Goal: Information Seeking & Learning: Learn about a topic

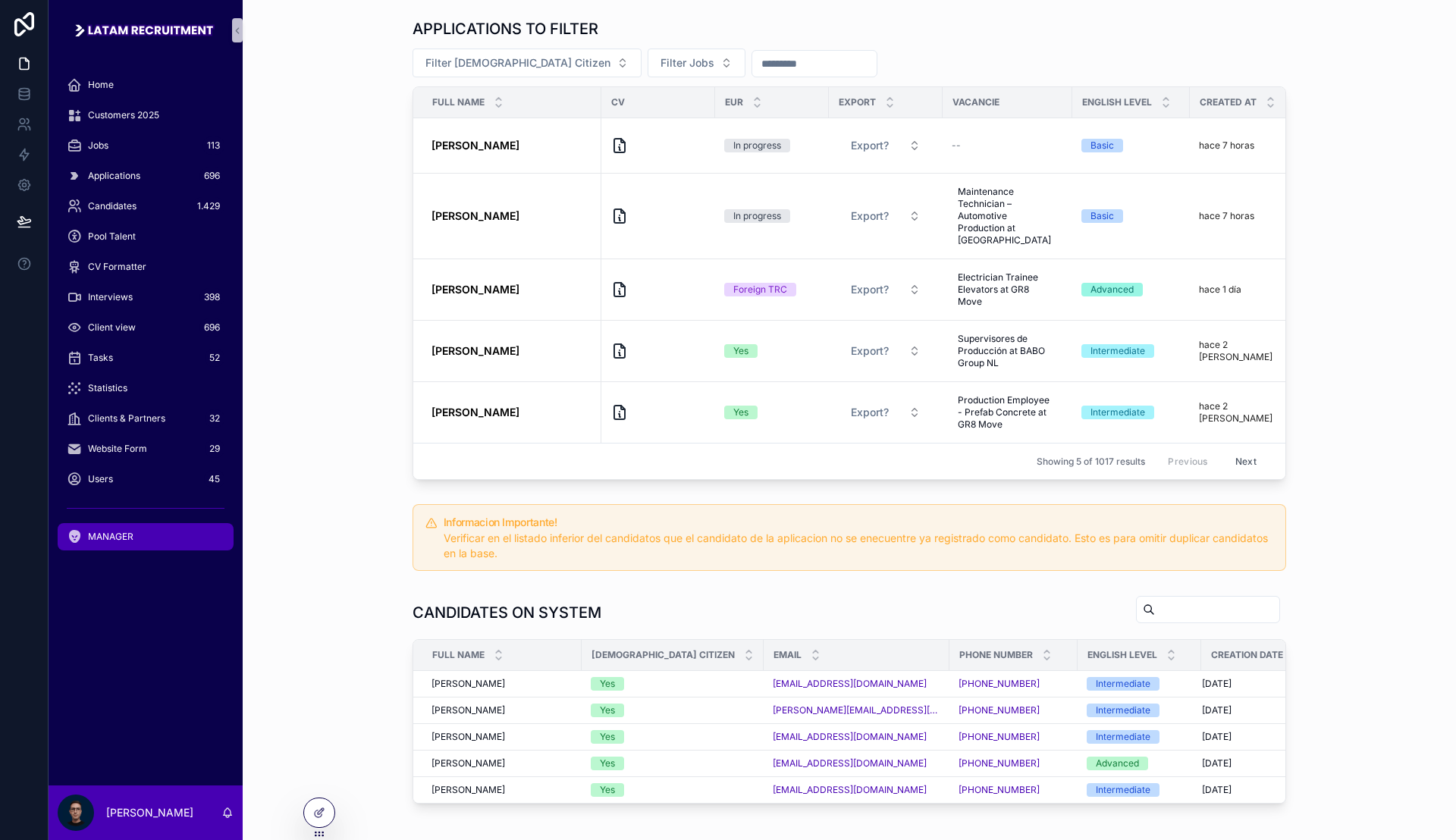
click at [143, 480] on div "Users 45" at bounding box center [145, 479] width 158 height 24
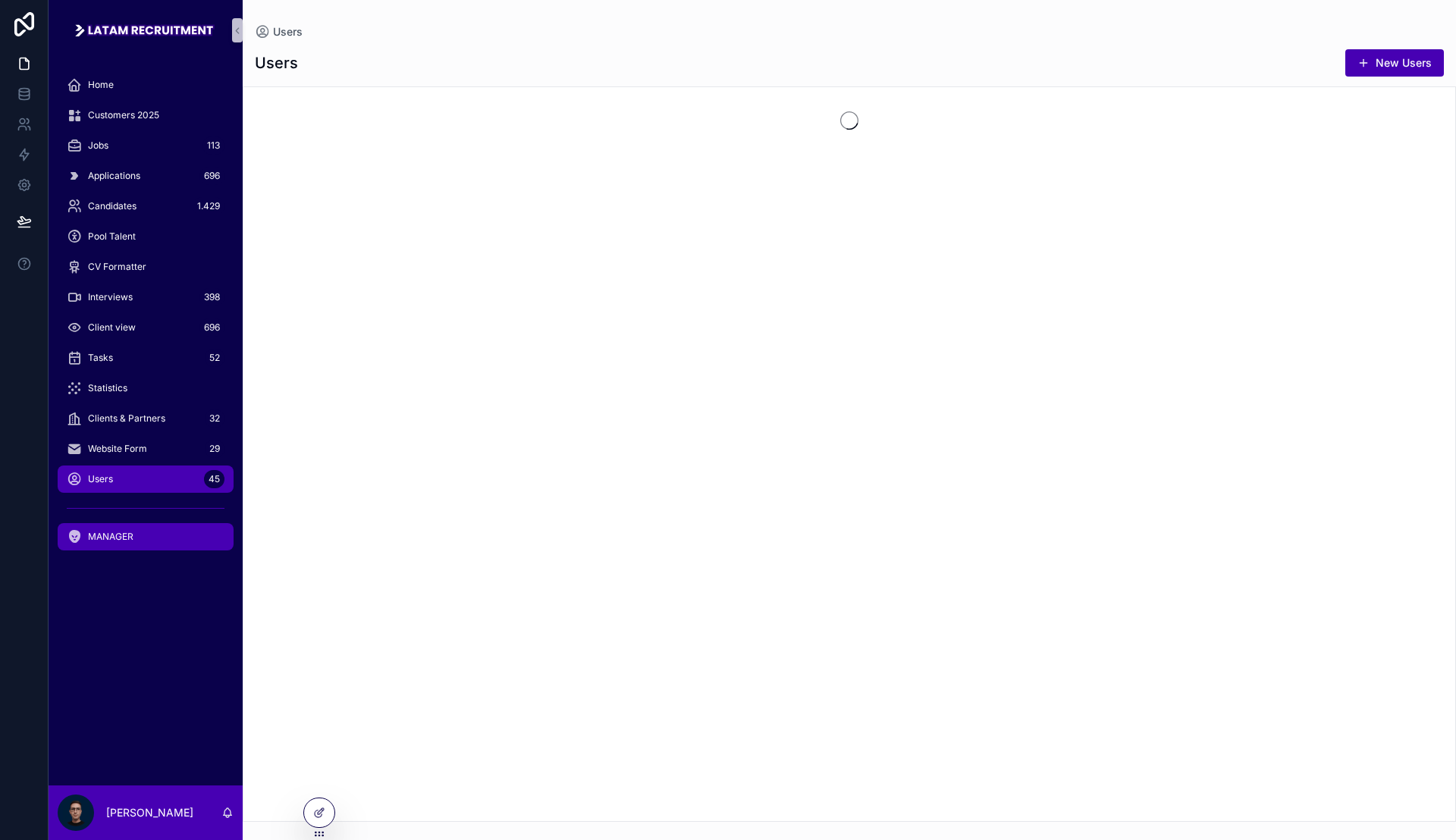
click at [144, 550] on link "MANAGER" at bounding box center [145, 536] width 176 height 27
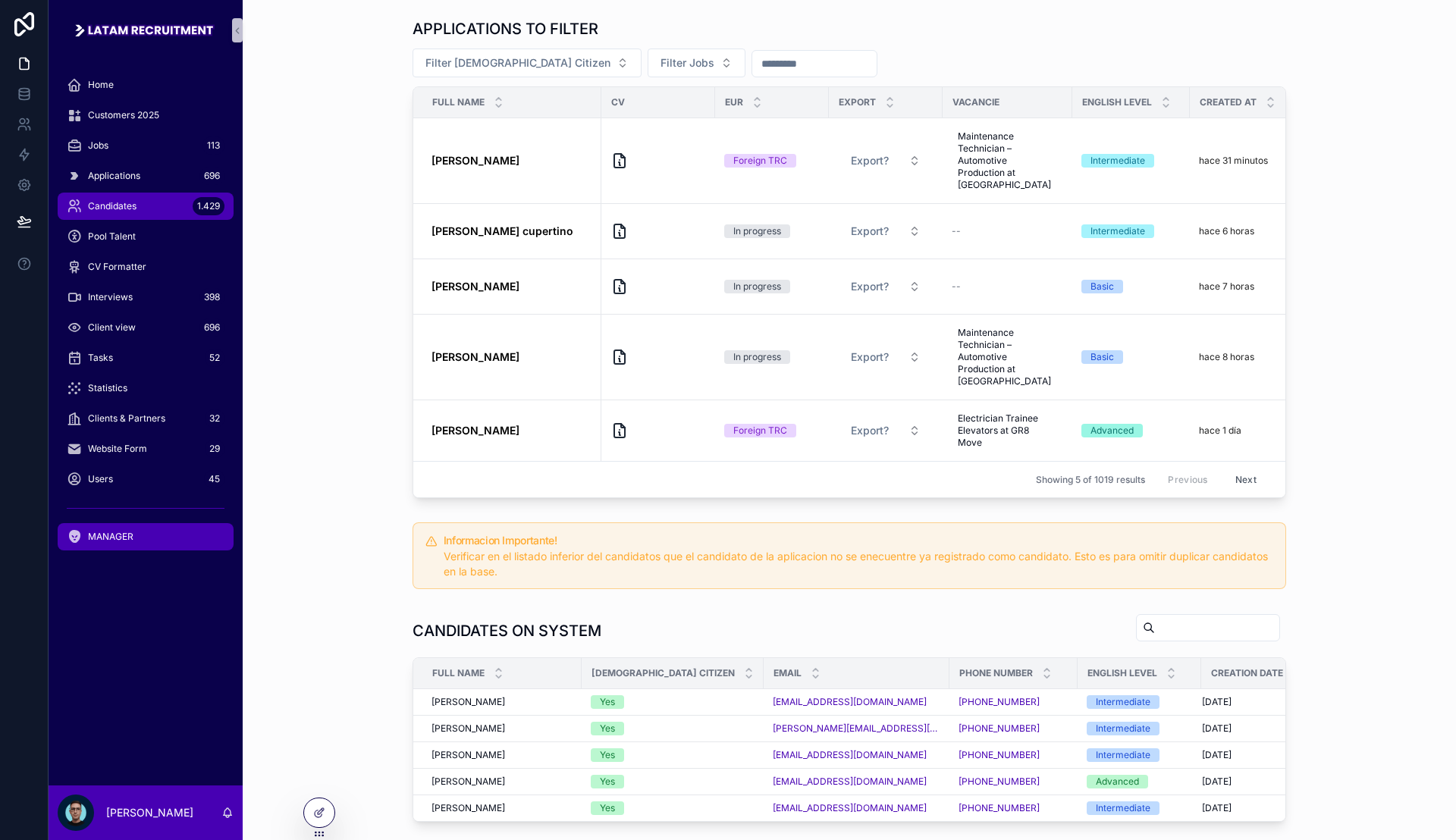
click at [141, 205] on div "Candidates 1.429" at bounding box center [145, 206] width 158 height 24
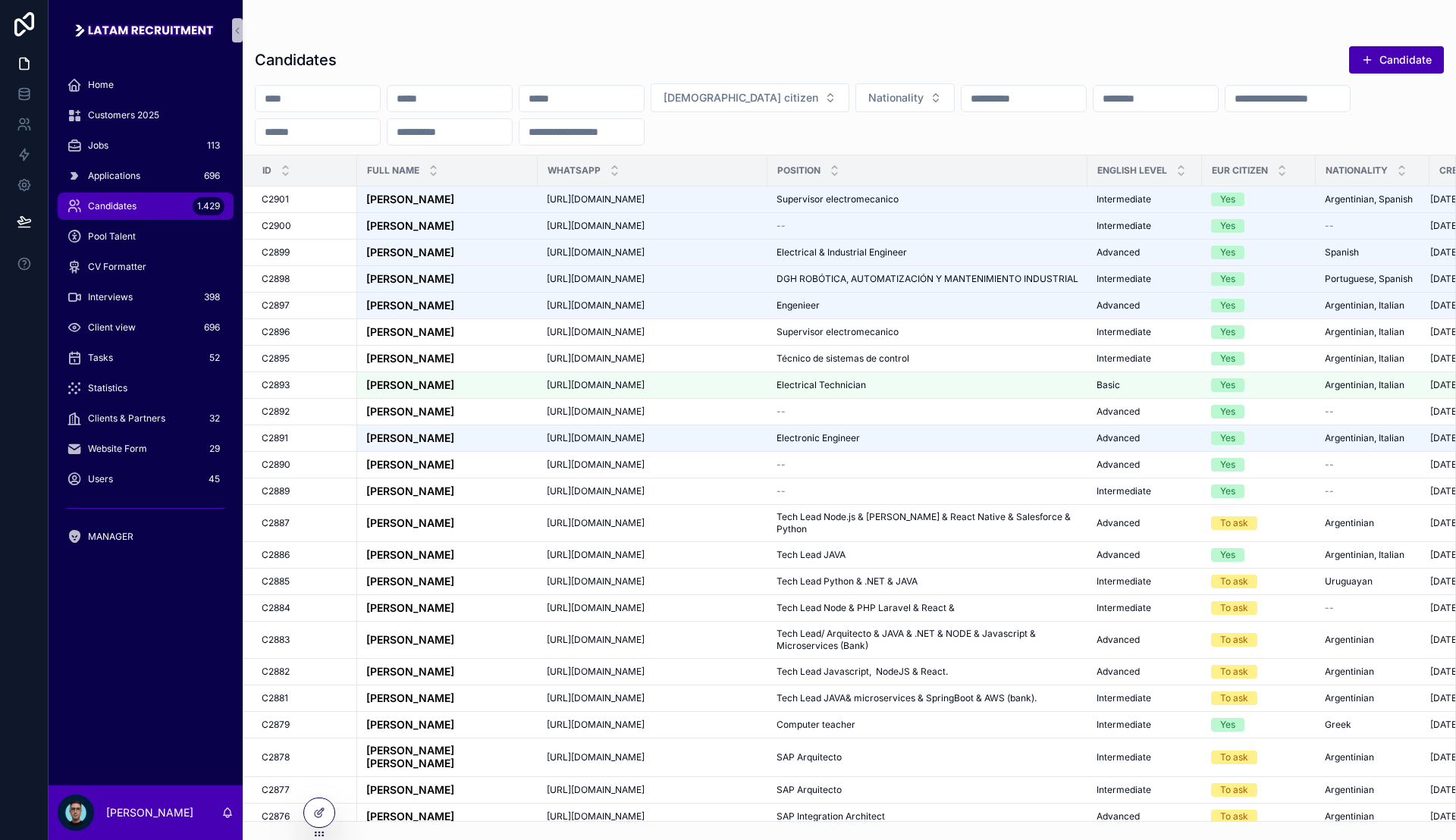
click at [308, 105] on input "scrollable content" at bounding box center [317, 98] width 124 height 21
click at [1218, 98] on input "scrollable content" at bounding box center [1155, 98] width 124 height 21
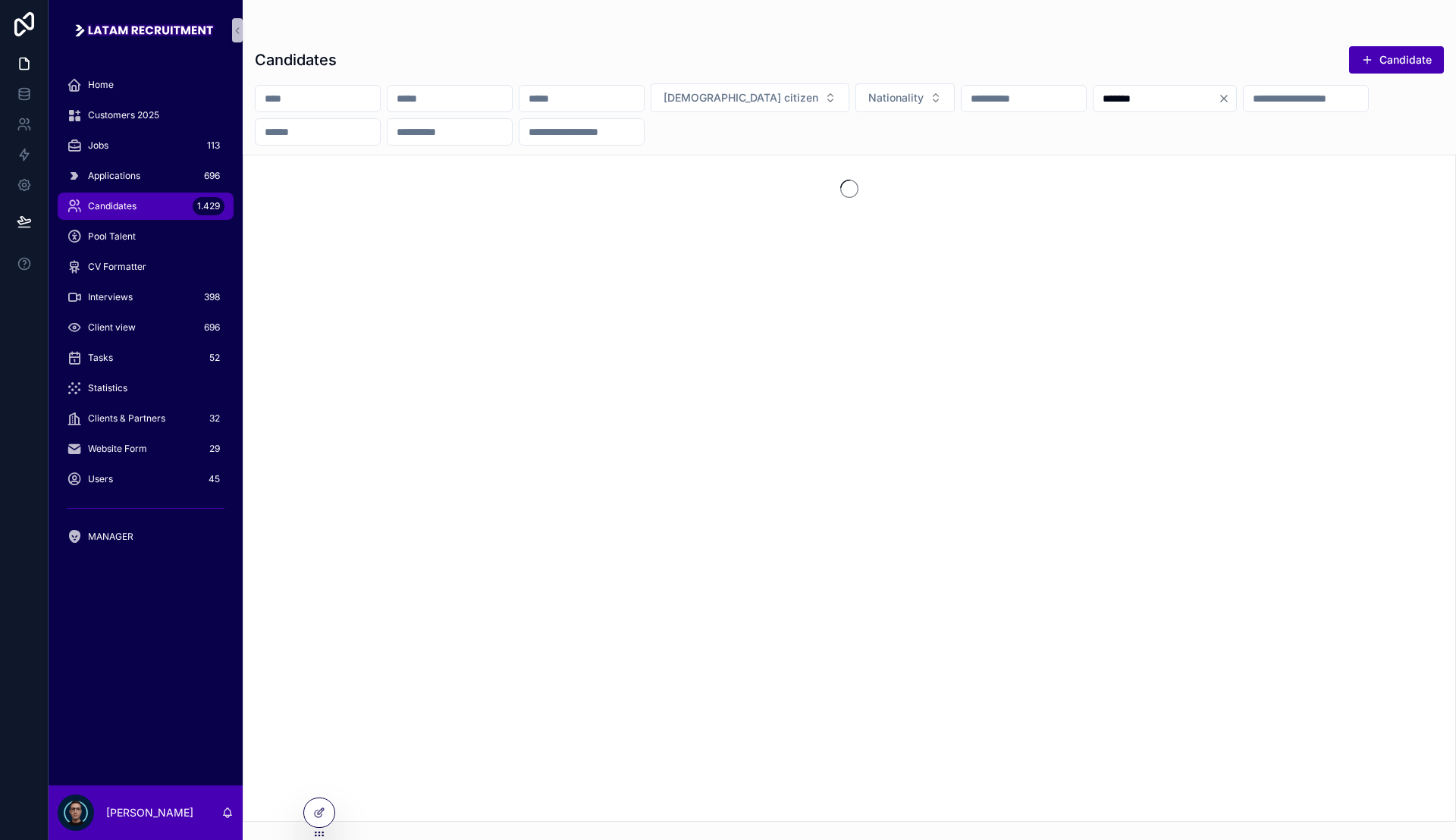
type input "*******"
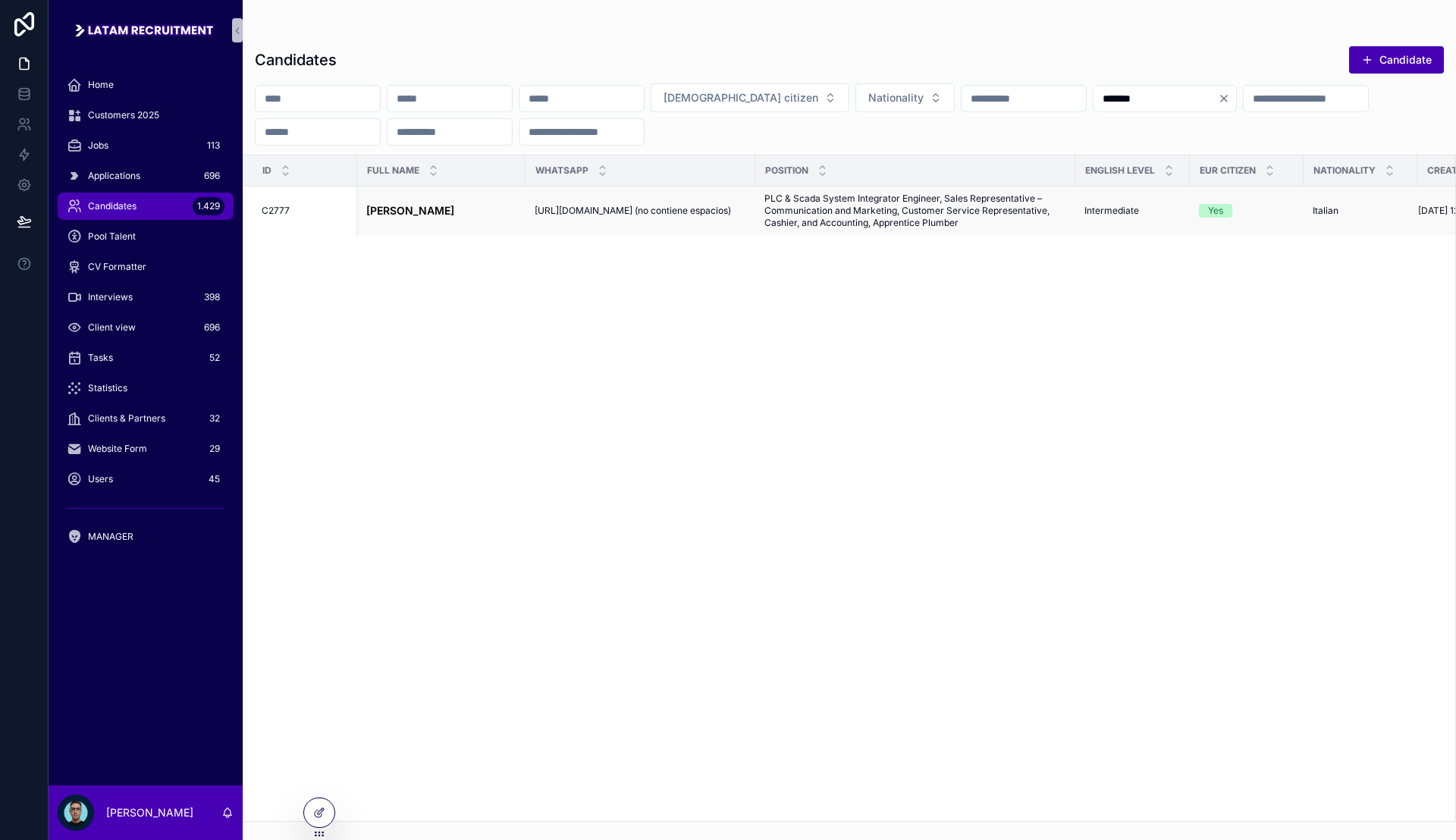
click at [987, 219] on span "PLC & Scada System Integrator Engineer, Sales Representative – Communication an…" at bounding box center [915, 211] width 302 height 37
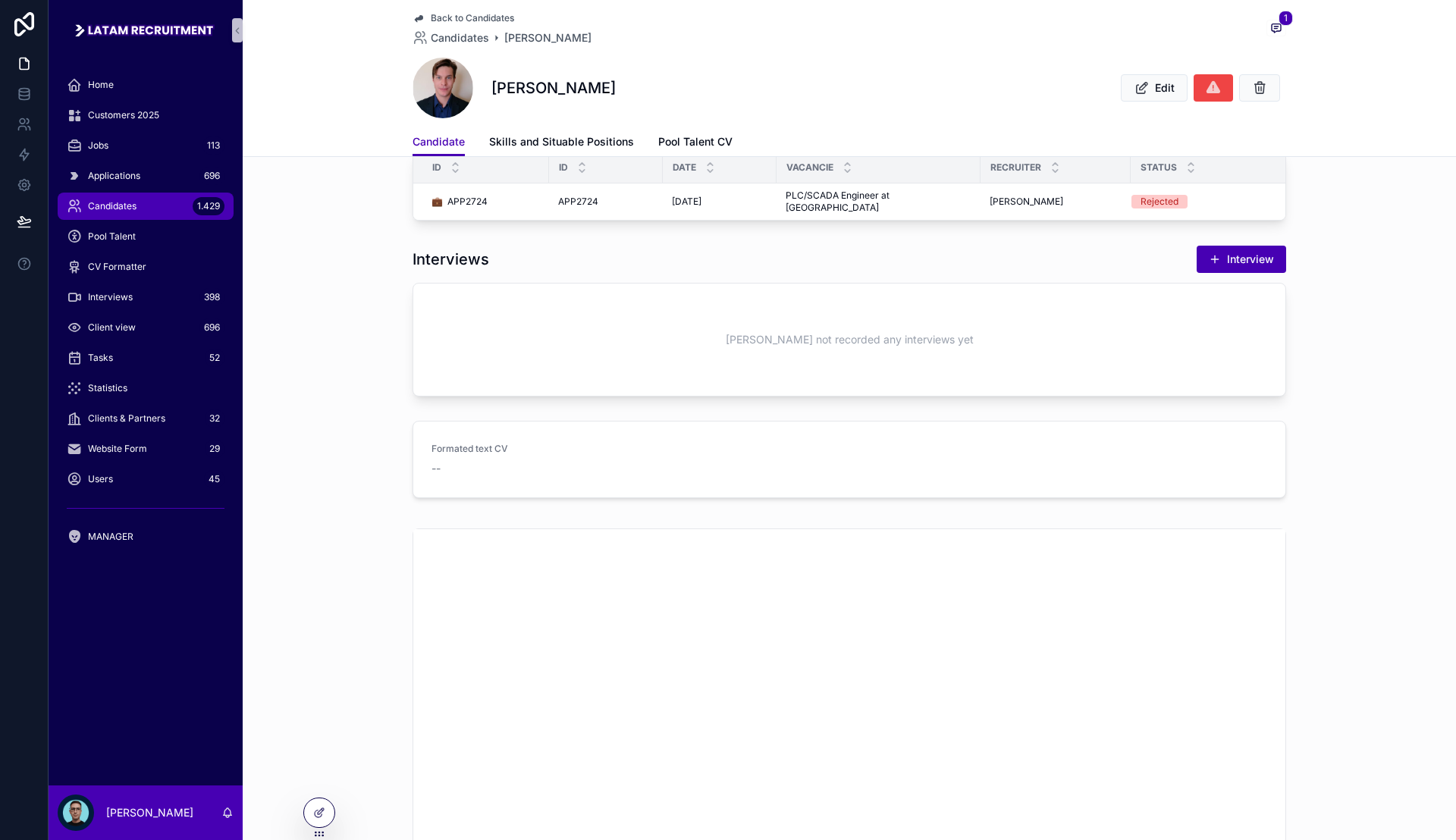
scroll to position [442, 0]
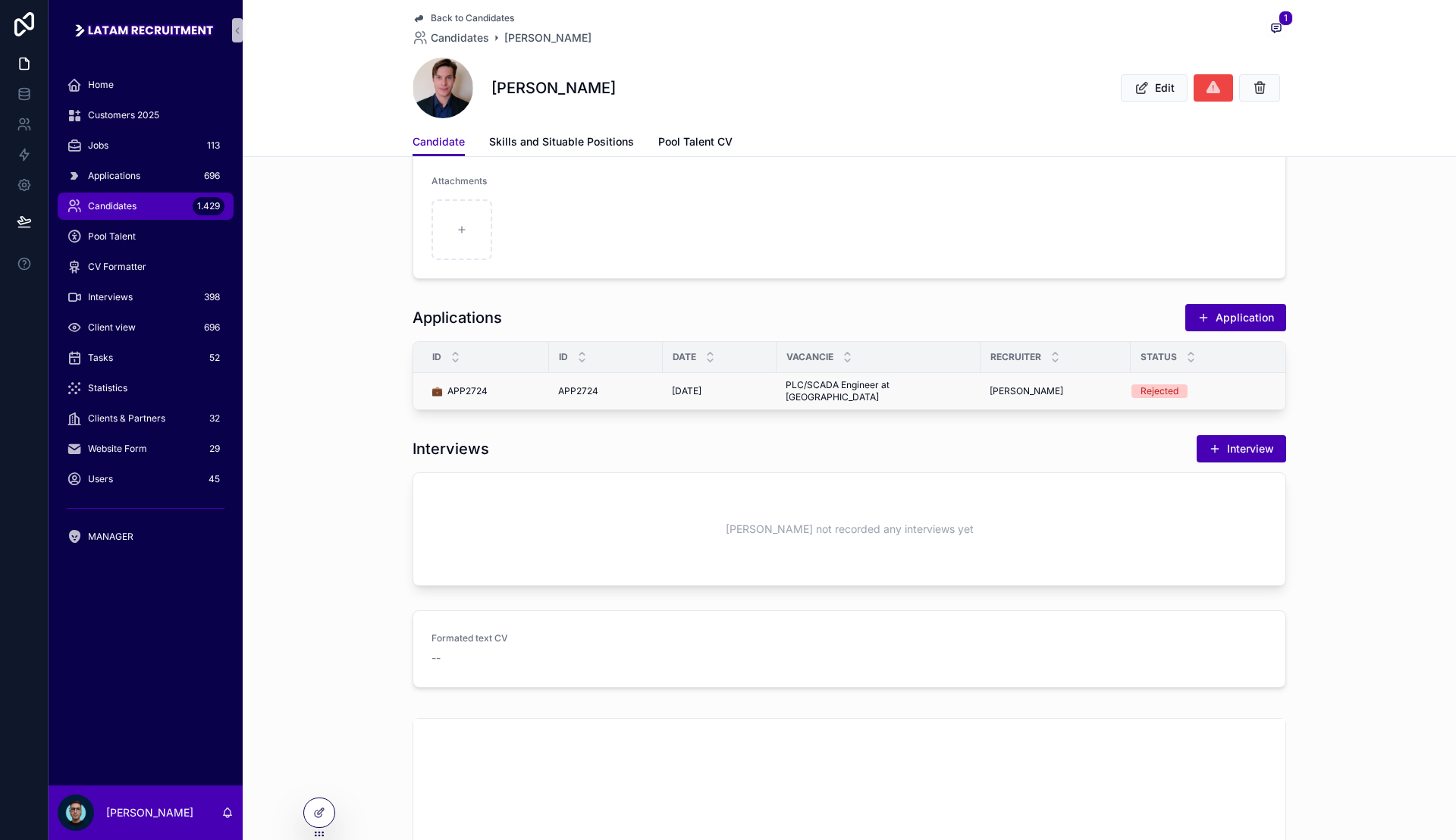
click at [879, 383] on span "PLC/SCADA Engineer at [GEOGRAPHIC_DATA]" at bounding box center [878, 391] width 186 height 24
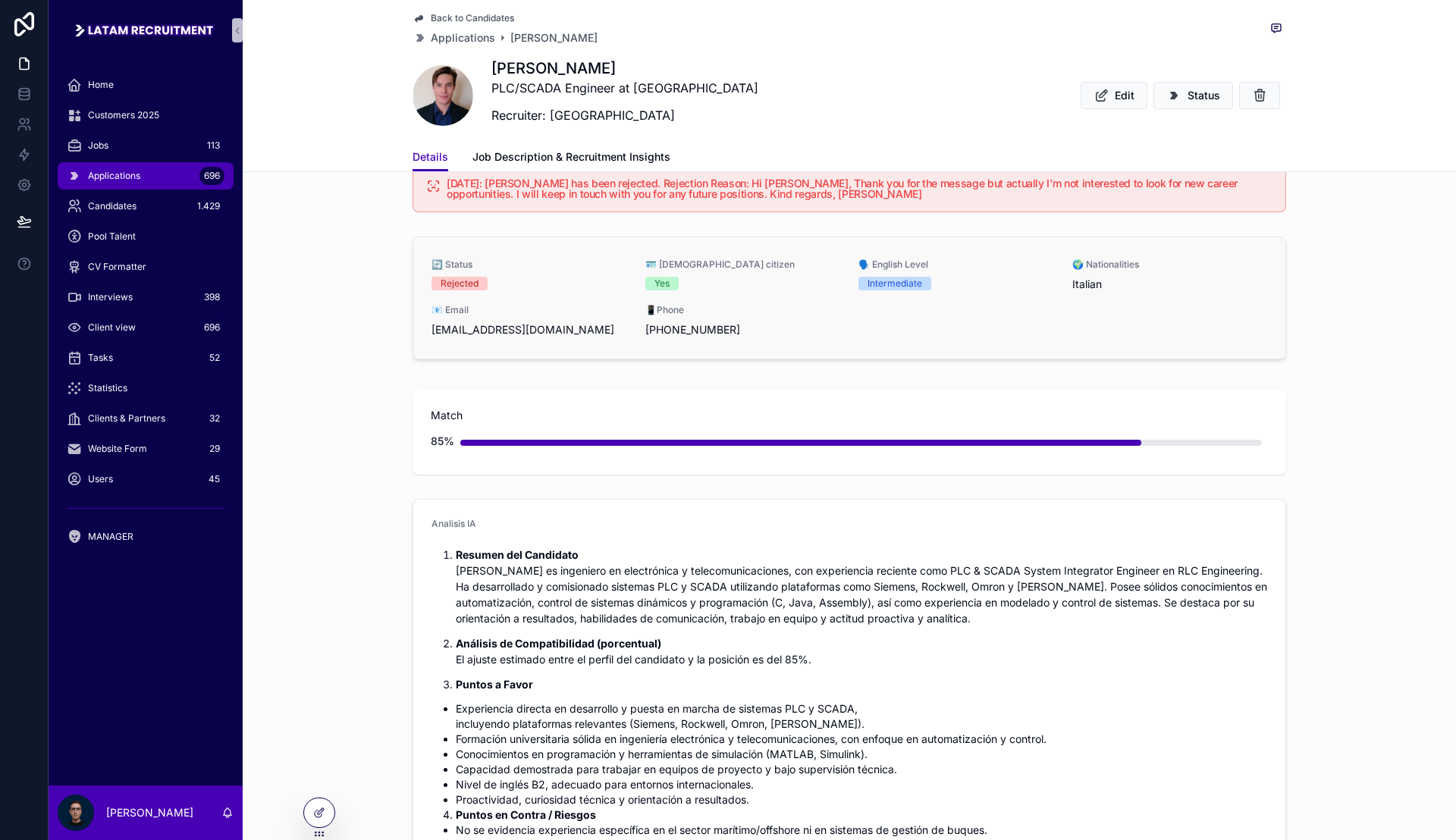
scroll to position [284, 0]
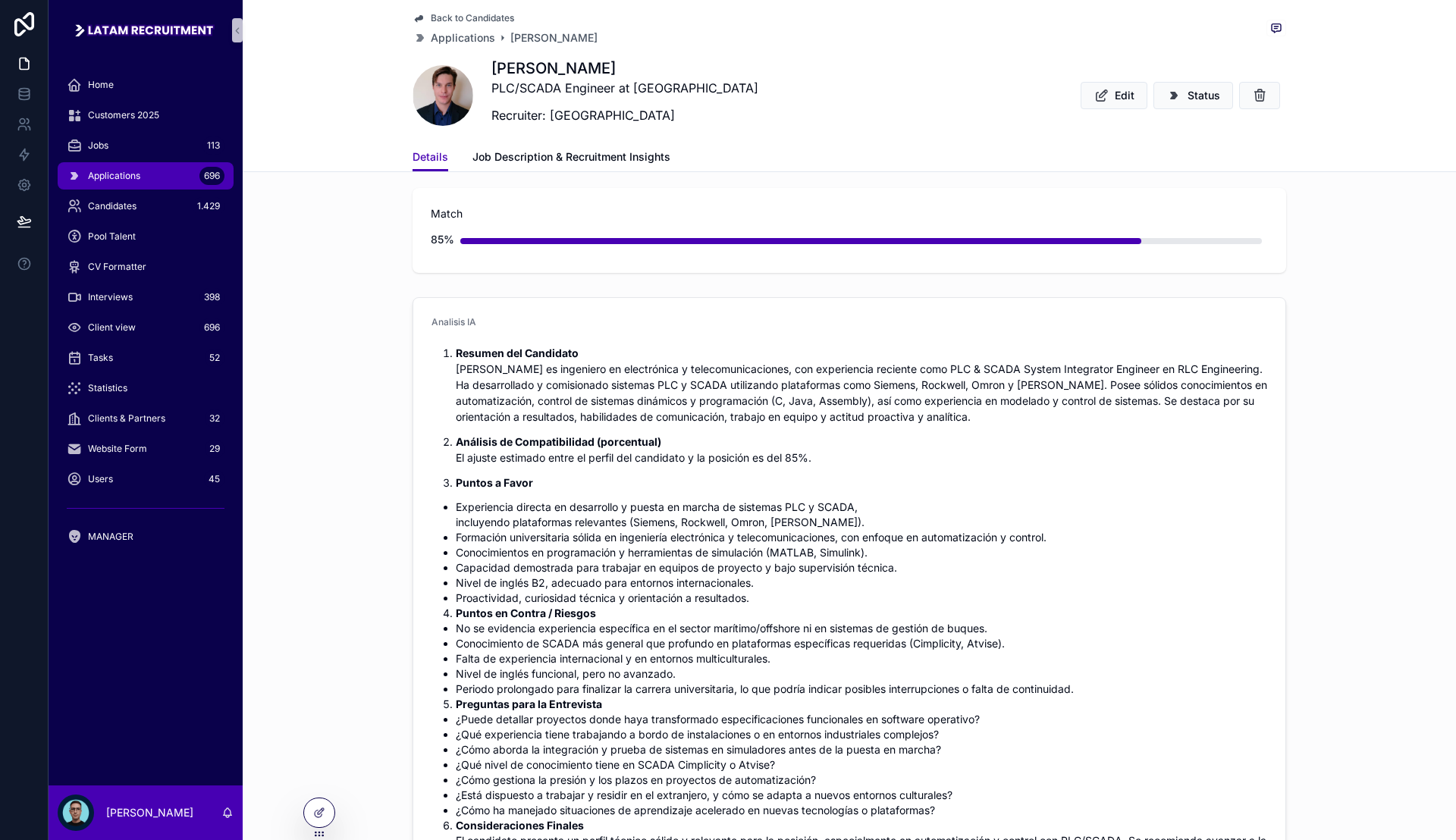
click at [450, 17] on span "Back to Candidates" at bounding box center [472, 19] width 84 height 12
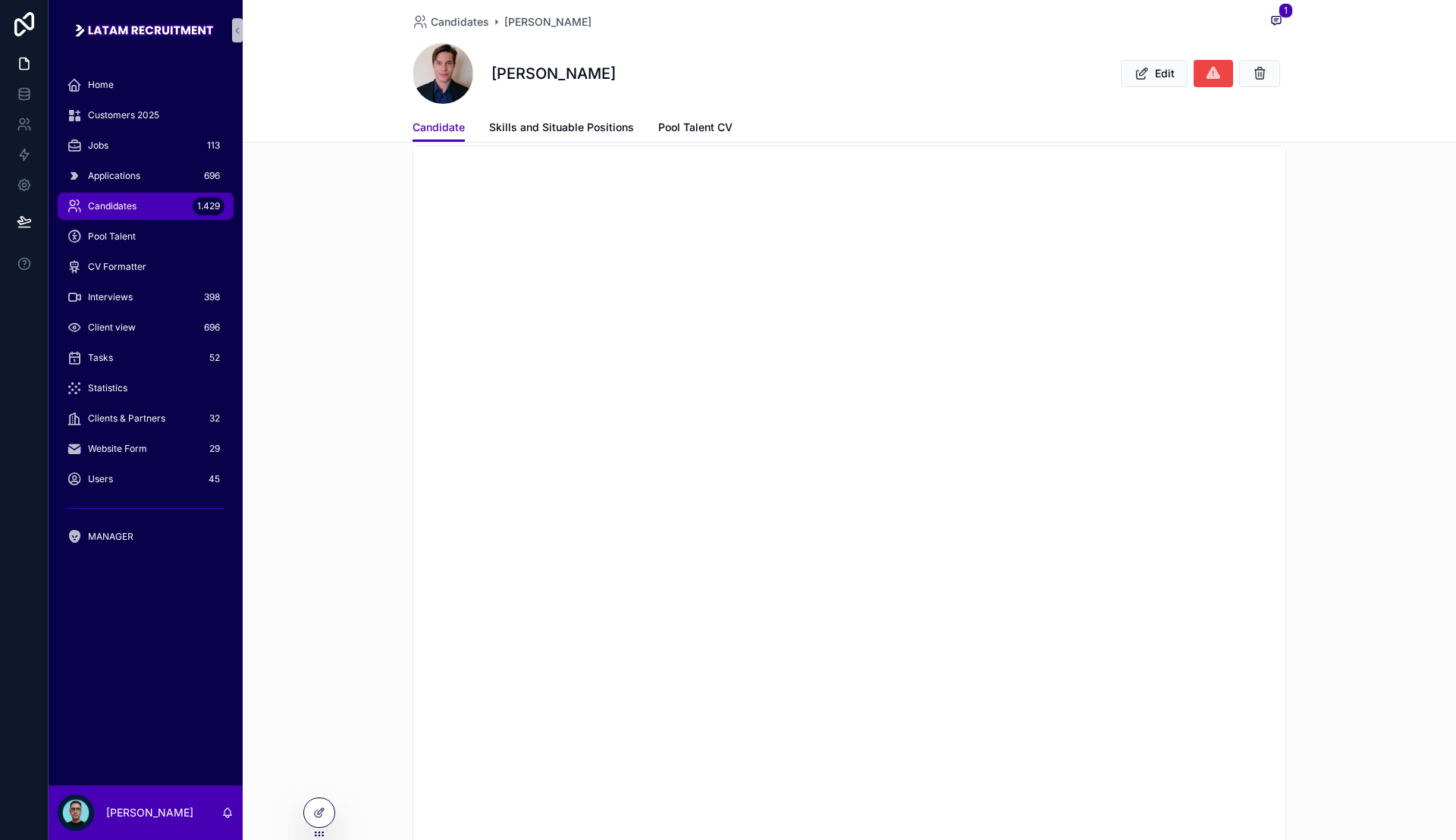
scroll to position [1042, 0]
click at [160, 532] on div "MANAGER" at bounding box center [145, 536] width 158 height 24
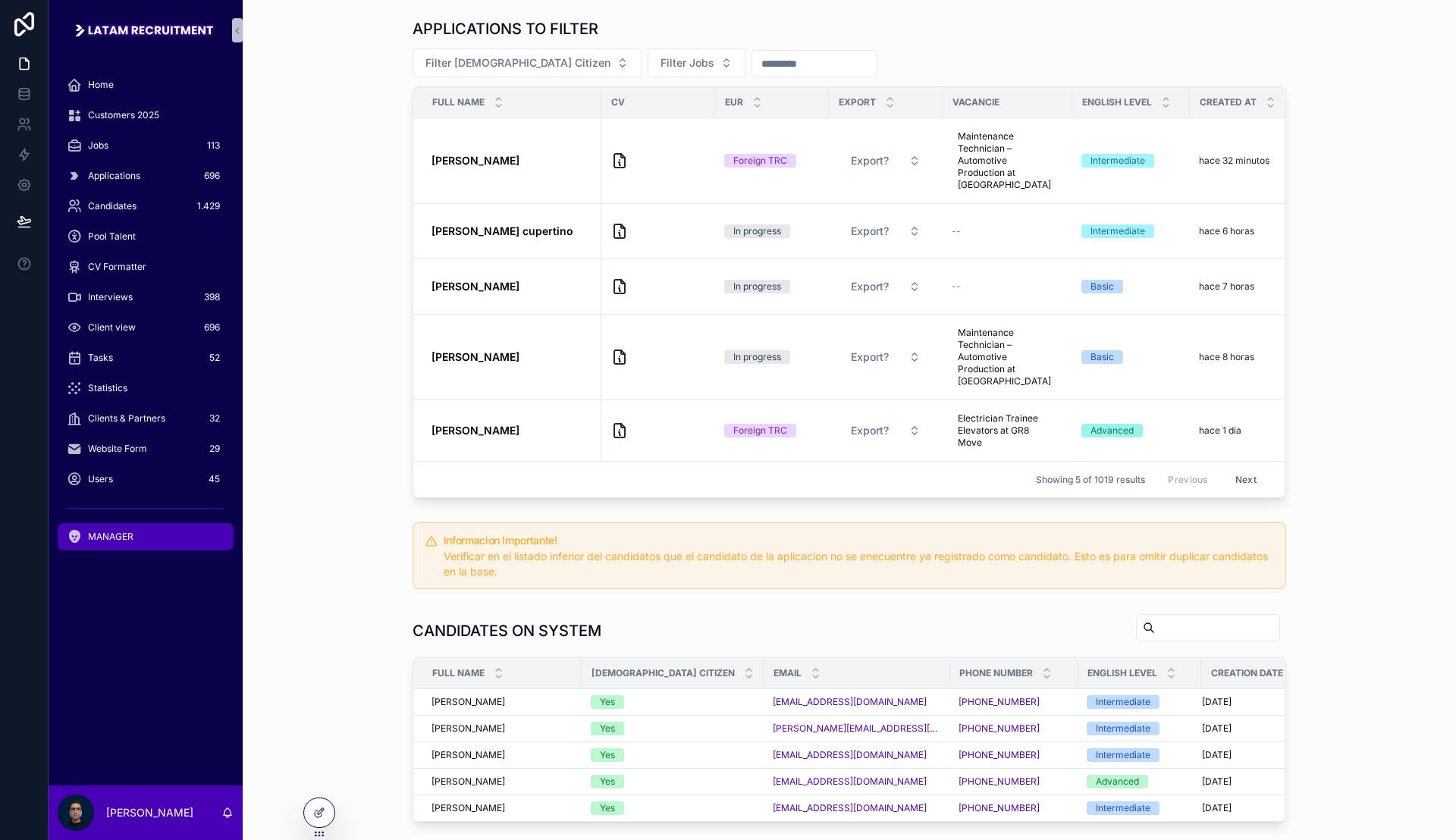
click at [390, 186] on div "APPLICATIONS TO FILTER Filter European Citizen Filter Jobs Full name CV Eur Exp…" at bounding box center [849, 258] width 1189 height 492
